Goal: Information Seeking & Learning: Check status

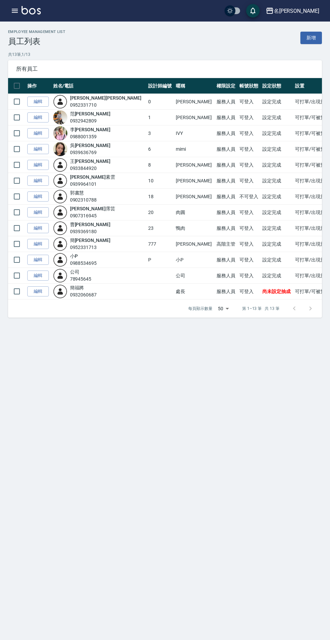
click at [15, 11] on icon "button" at bounding box center [15, 11] width 6 height 4
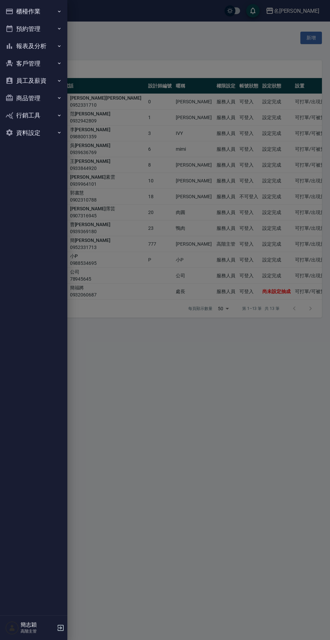
click at [49, 44] on button "報表及分析" at bounding box center [34, 45] width 62 height 17
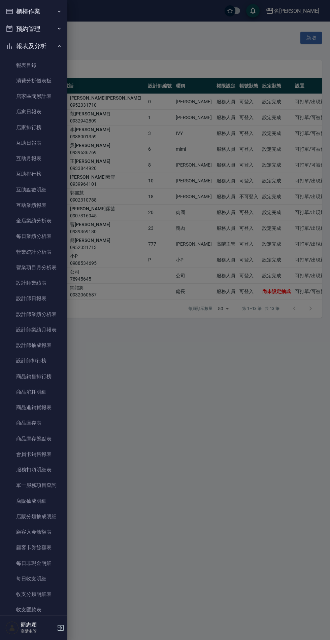
scroll to position [208, 0]
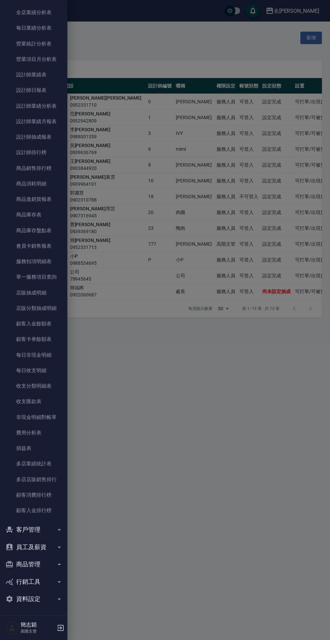
click at [46, 454] on link "損益表" at bounding box center [34, 447] width 62 height 15
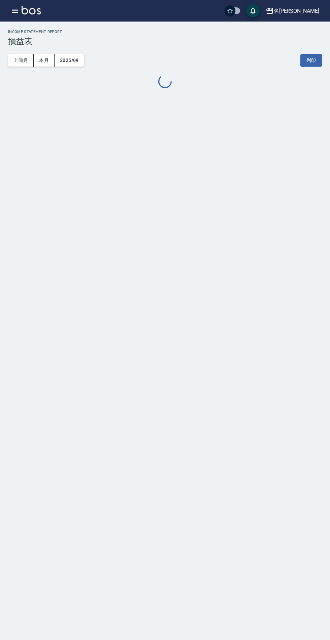
click at [15, 11] on icon "button" at bounding box center [15, 11] width 6 height 4
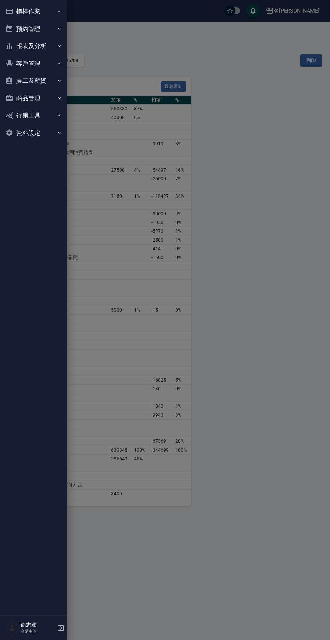
click at [40, 46] on button "報表及分析" at bounding box center [34, 45] width 62 height 17
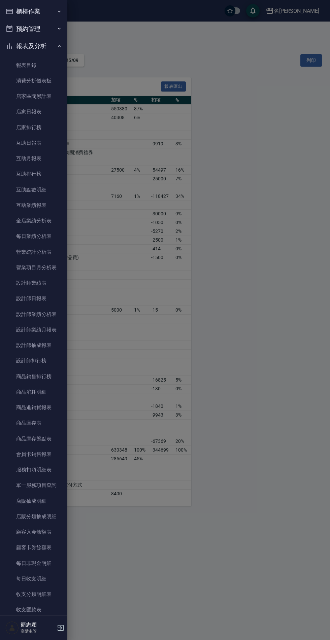
scroll to position [208, 0]
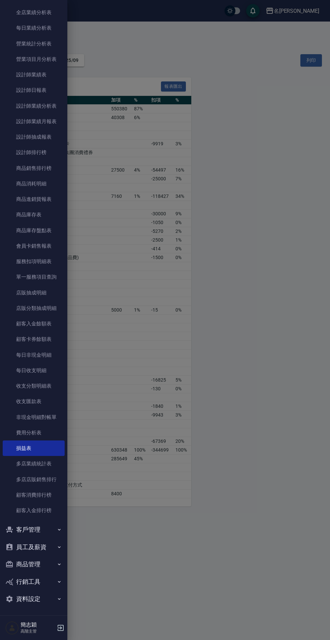
click at [47, 465] on link "多店業績統計表" at bounding box center [34, 463] width 62 height 15
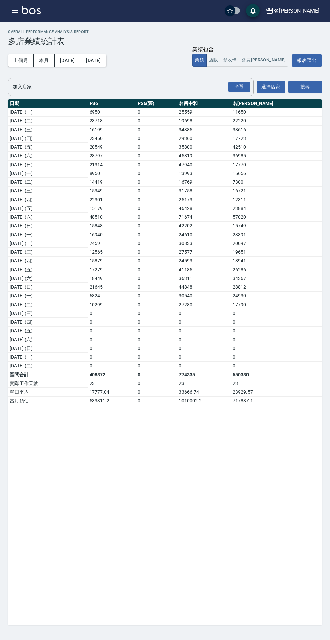
click at [23, 10] on img at bounding box center [31, 10] width 19 height 8
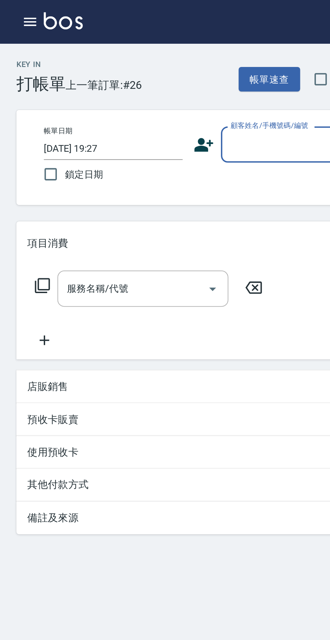
click at [17, 12] on icon "button" at bounding box center [15, 11] width 8 height 8
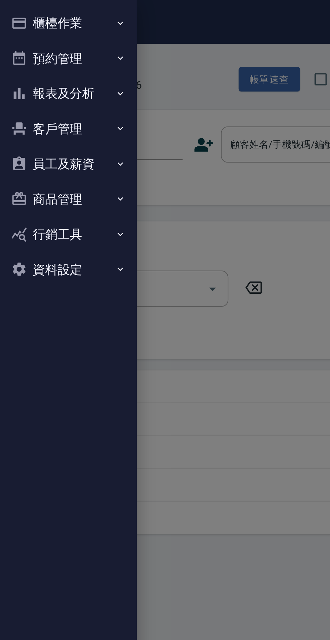
click at [48, 45] on button "報表及分析" at bounding box center [34, 45] width 62 height 17
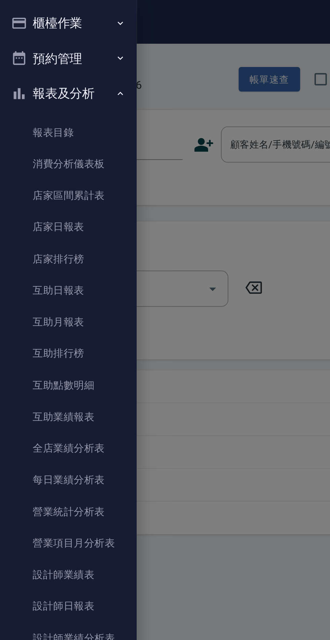
click at [48, 111] on link "店家日報表" at bounding box center [34, 111] width 62 height 15
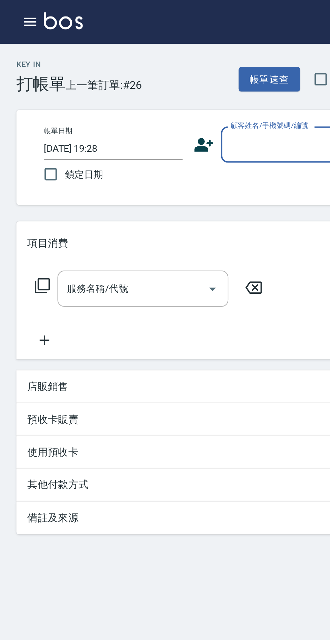
click at [17, 12] on icon "button" at bounding box center [15, 11] width 6 height 4
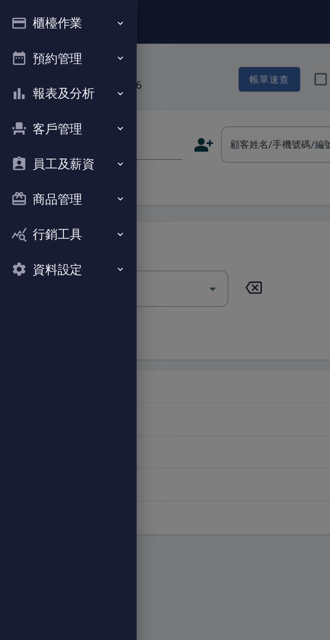
click at [47, 44] on button "報表及分析" at bounding box center [34, 45] width 62 height 17
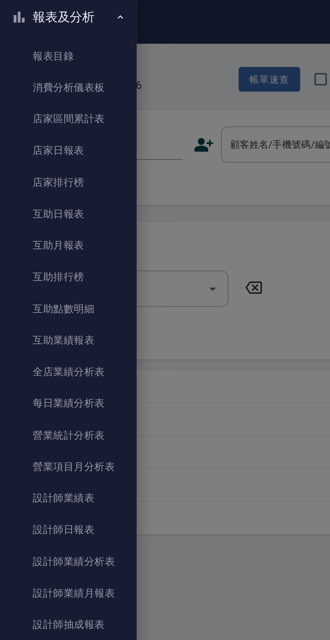
scroll to position [39, 0]
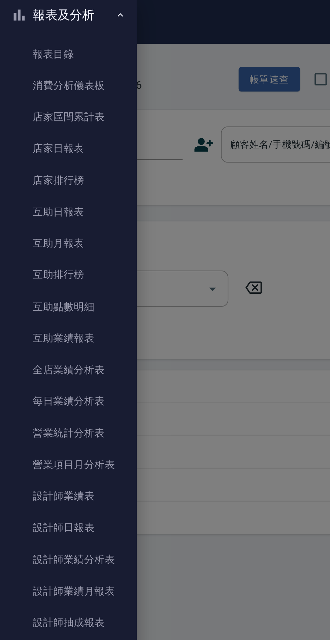
click at [45, 71] on link "店家日報表" at bounding box center [34, 72] width 62 height 15
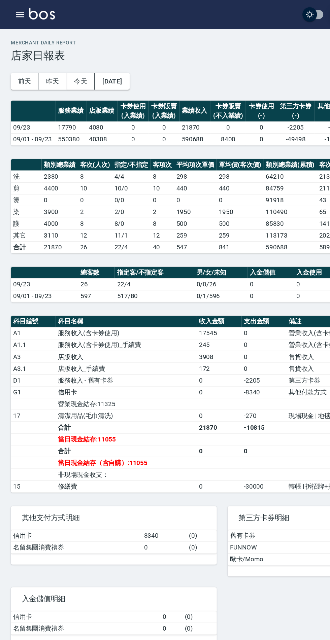
click at [15, 11] on icon "button" at bounding box center [15, 11] width 6 height 4
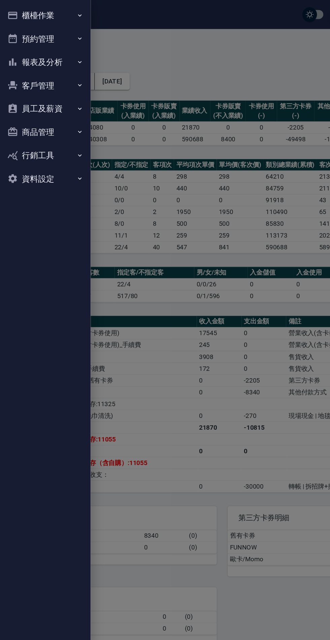
click at [45, 45] on button "報表及分析" at bounding box center [34, 45] width 62 height 17
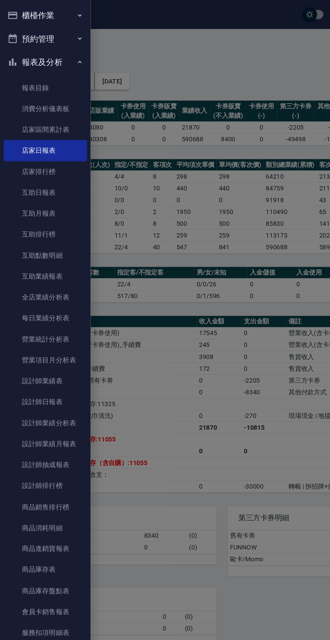
click at [41, 298] on link "設計師日報表" at bounding box center [34, 298] width 62 height 15
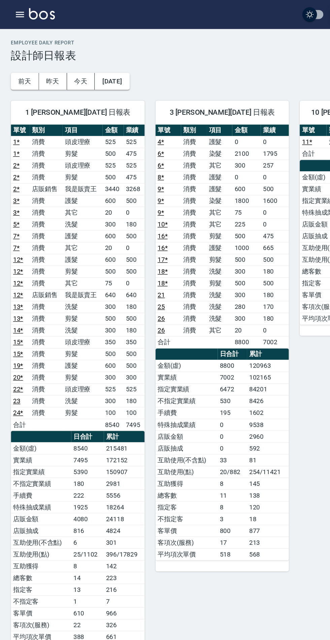
click at [15, 11] on icon "button" at bounding box center [15, 11] width 6 height 4
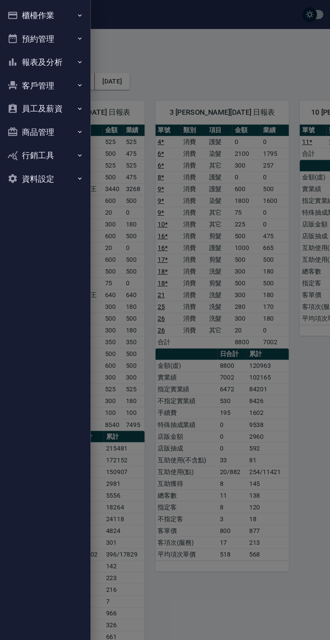
click at [186, 37] on div at bounding box center [165, 320] width 330 height 640
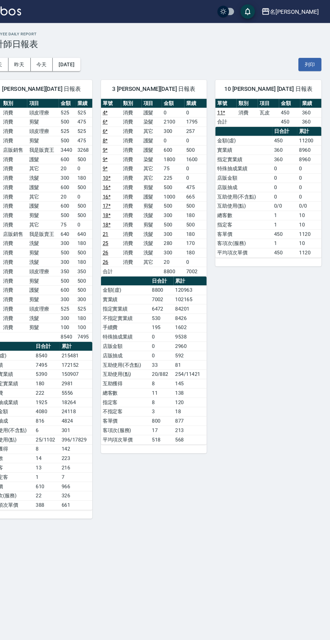
click at [304, 9] on div "名[PERSON_NAME]" at bounding box center [295, 11] width 45 height 8
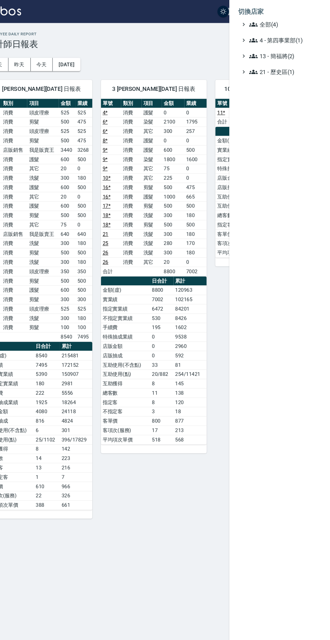
click at [271, 23] on span "全部(4)" at bounding box center [286, 23] width 65 height 8
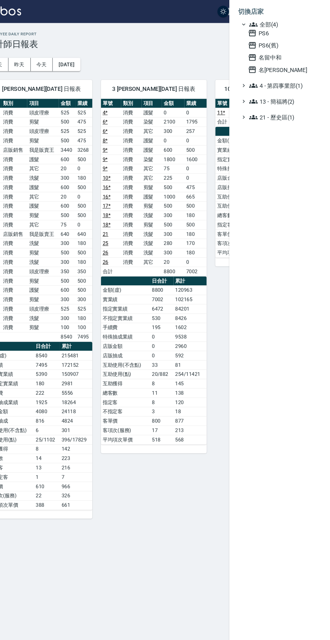
click at [277, 54] on span "名留中和" at bounding box center [286, 54] width 66 height 8
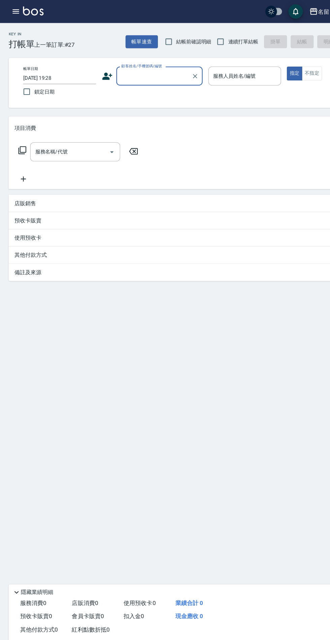
click at [15, 11] on icon "button" at bounding box center [15, 11] width 6 height 4
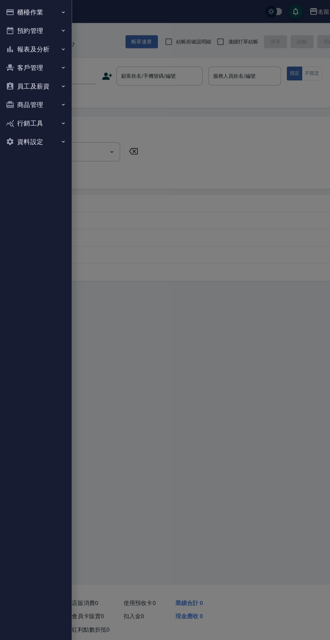
click at [50, 48] on button "報表及分析" at bounding box center [34, 45] width 62 height 17
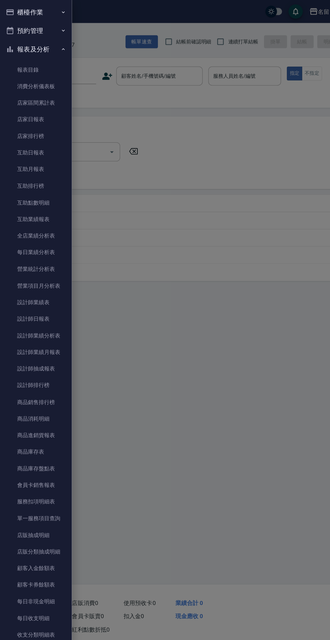
click at [45, 113] on link "店家日報表" at bounding box center [34, 111] width 62 height 15
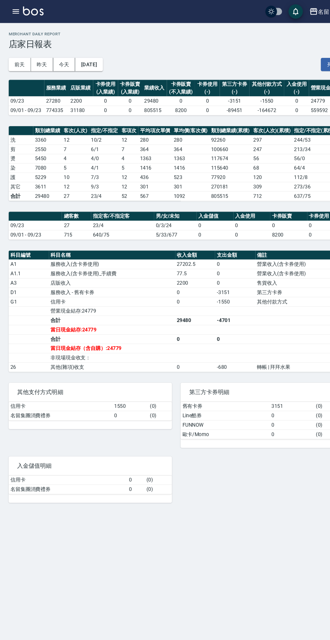
click at [17, 8] on icon "button" at bounding box center [15, 11] width 8 height 8
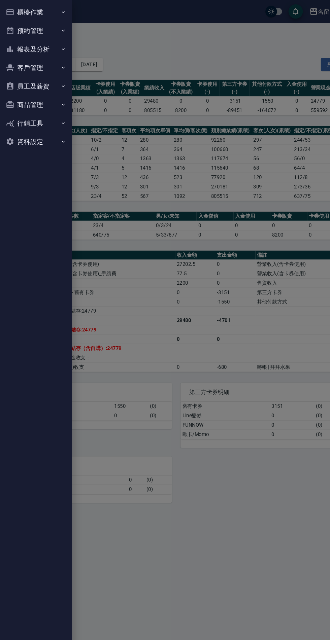
click at [48, 47] on button "報表及分析" at bounding box center [34, 45] width 62 height 17
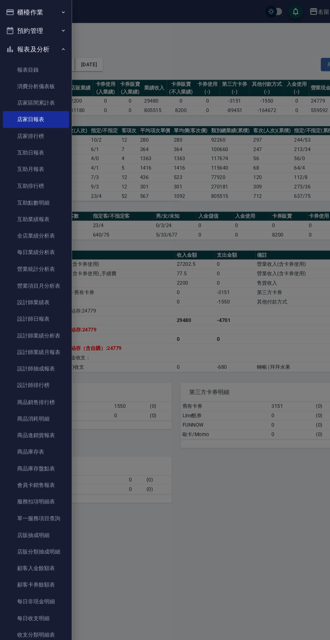
click at [46, 298] on link "設計師日報表" at bounding box center [34, 298] width 62 height 15
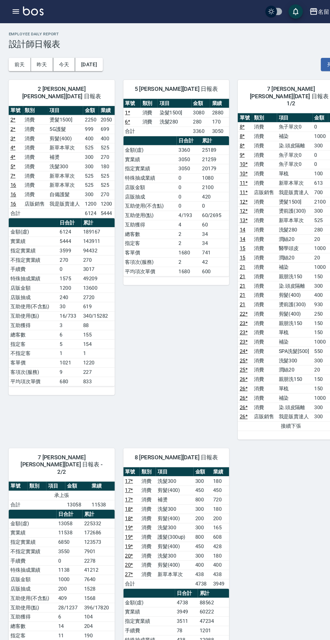
click at [18, 9] on icon "button" at bounding box center [15, 11] width 8 height 8
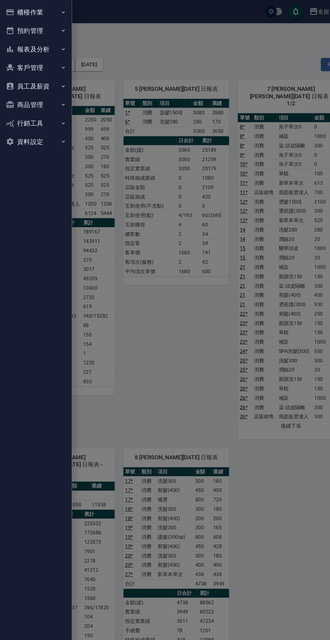
click at [46, 43] on button "報表及分析" at bounding box center [34, 45] width 62 height 17
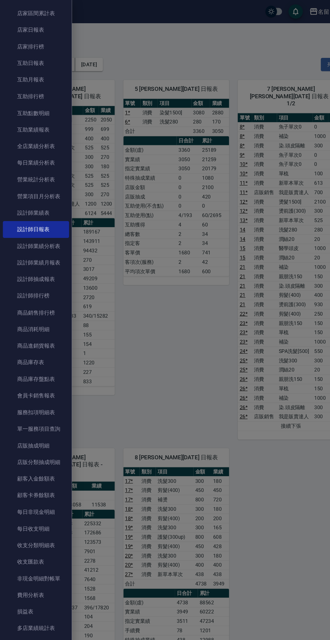
scroll to position [85, 0]
click at [43, 55] on link "互助日報表" at bounding box center [34, 57] width 62 height 15
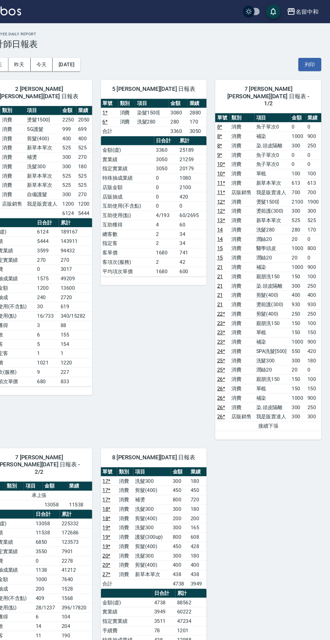
click at [300, 5] on button "名留中和" at bounding box center [304, 11] width 35 height 14
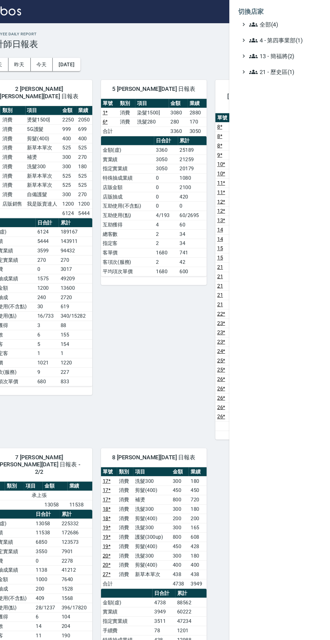
click at [270, 22] on span "全部(4)" at bounding box center [286, 23] width 65 height 8
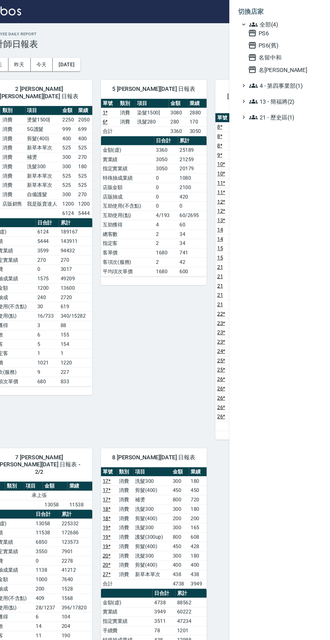
click at [276, 67] on span "名[PERSON_NAME]" at bounding box center [286, 65] width 66 height 8
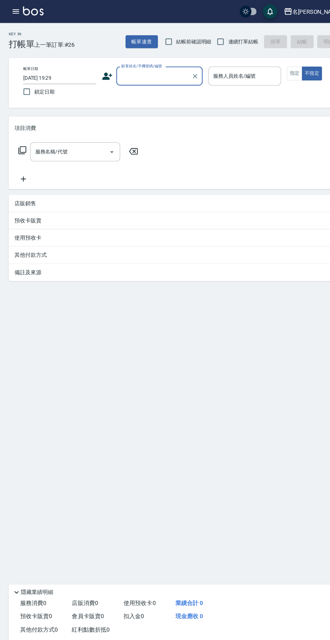
scroll to position [49, 0]
